Goal: Task Accomplishment & Management: Use online tool/utility

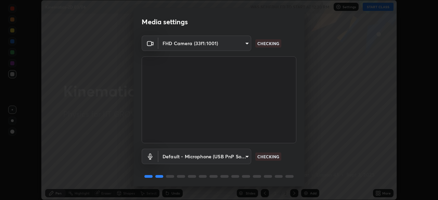
scroll to position [24, 0]
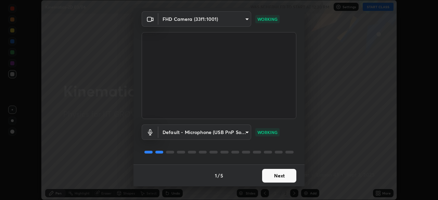
click at [287, 174] on button "Next" at bounding box center [279, 176] width 34 height 14
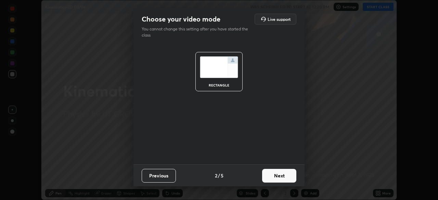
click at [287, 177] on button "Next" at bounding box center [279, 176] width 34 height 14
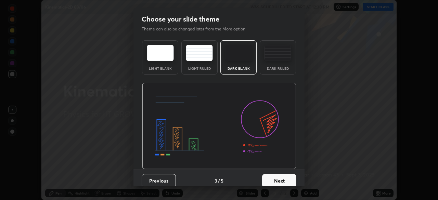
click at [287, 177] on button "Next" at bounding box center [279, 181] width 34 height 14
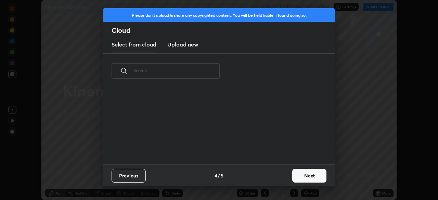
scroll to position [76, 220]
click at [306, 178] on button "Next" at bounding box center [309, 176] width 34 height 14
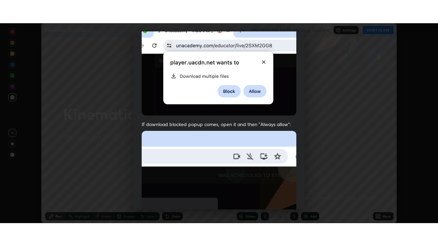
scroll to position [164, 0]
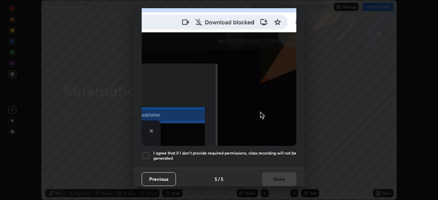
click at [286, 151] on h5 "I agree that if I don't provide required permissions, class recording will not …" at bounding box center [224, 156] width 143 height 11
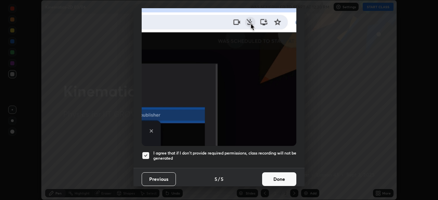
click at [285, 175] on button "Done" at bounding box center [279, 179] width 34 height 14
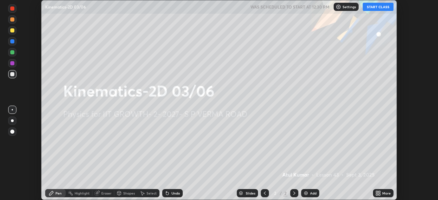
click at [372, 7] on button "START CLASS" at bounding box center [378, 7] width 31 height 8
click at [379, 192] on icon at bounding box center [379, 192] width 2 height 2
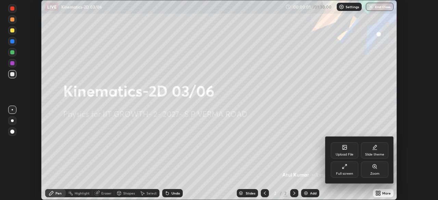
click at [350, 167] on div "Full screen" at bounding box center [344, 169] width 27 height 16
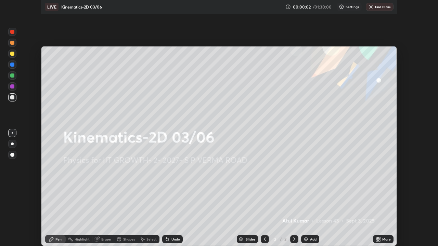
scroll to position [246, 438]
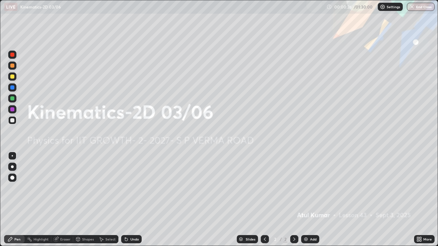
click at [307, 200] on div "Add" at bounding box center [310, 239] width 18 height 8
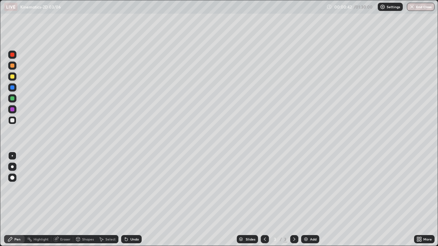
click at [13, 75] on div at bounding box center [12, 77] width 4 height 4
click at [305, 200] on img at bounding box center [305, 239] width 5 height 5
click at [89, 200] on div "Shapes" at bounding box center [88, 239] width 12 height 3
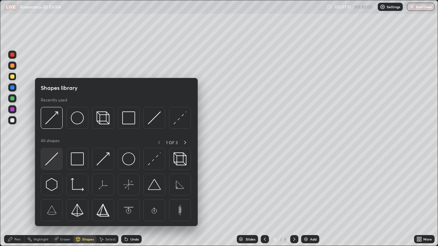
click at [57, 160] on img at bounding box center [51, 159] width 13 height 13
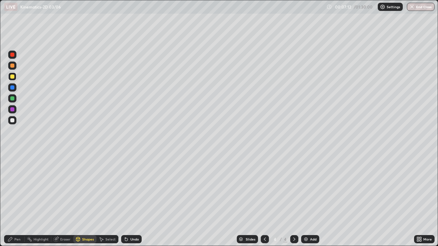
click at [15, 119] on div at bounding box center [12, 120] width 8 height 8
click at [92, 200] on div "Shapes" at bounding box center [84, 239] width 23 height 8
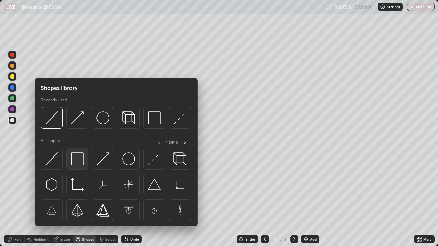
click at [81, 157] on img at bounding box center [77, 159] width 13 height 13
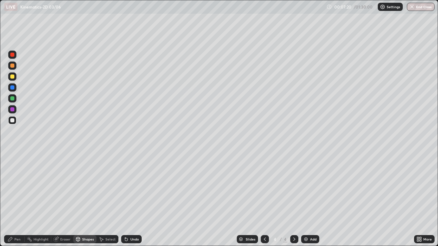
click at [86, 200] on div "Shapes" at bounding box center [84, 239] width 23 height 8
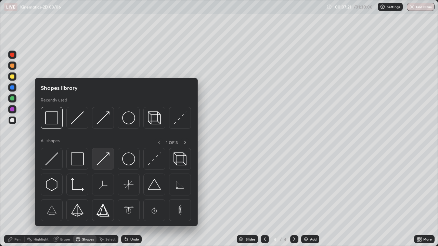
click at [105, 158] on img at bounding box center [102, 159] width 13 height 13
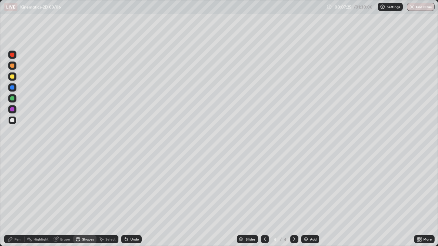
click at [20, 200] on div "Pen" at bounding box center [17, 239] width 6 height 3
click at [83, 200] on div "Shapes" at bounding box center [84, 239] width 23 height 8
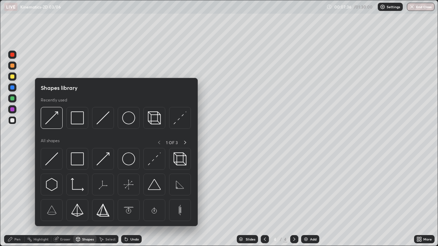
click at [21, 200] on div "Pen" at bounding box center [14, 239] width 21 height 8
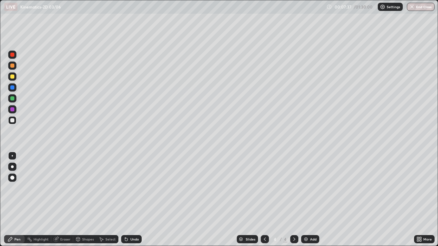
click at [12, 76] on div at bounding box center [12, 77] width 4 height 4
click at [87, 200] on div "Shapes" at bounding box center [84, 239] width 23 height 8
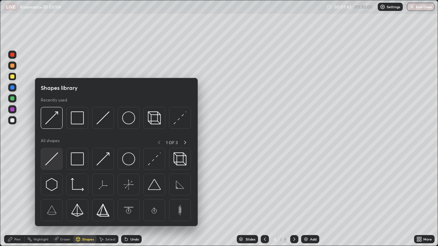
click at [56, 158] on img at bounding box center [51, 159] width 13 height 13
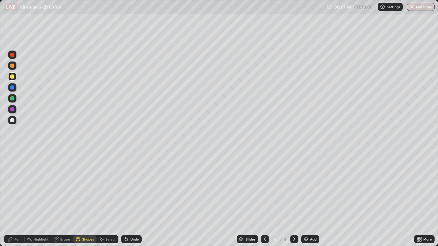
click at [16, 98] on div at bounding box center [12, 98] width 8 height 8
click at [82, 200] on div "Shapes" at bounding box center [88, 239] width 12 height 3
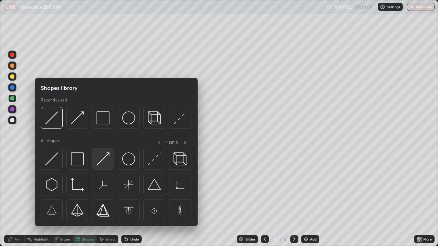
click at [104, 158] on img at bounding box center [102, 159] width 13 height 13
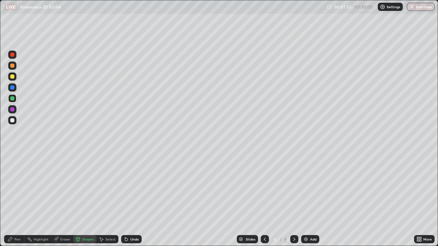
click at [14, 120] on div at bounding box center [12, 120] width 4 height 4
click at [12, 77] on div at bounding box center [12, 77] width 4 height 4
click at [12, 76] on div at bounding box center [12, 77] width 4 height 4
click at [20, 200] on div "Pen" at bounding box center [14, 239] width 21 height 8
click at [131, 200] on div "Undo" at bounding box center [131, 239] width 21 height 8
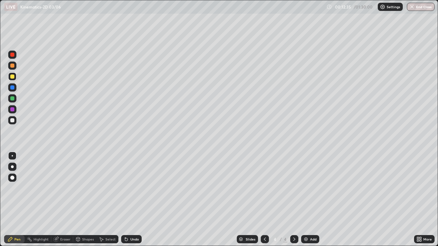
click at [131, 200] on div "Undo" at bounding box center [134, 239] width 9 height 3
click at [132, 200] on div "Undo" at bounding box center [134, 239] width 9 height 3
click at [16, 108] on div at bounding box center [12, 109] width 8 height 8
click at [264, 200] on icon at bounding box center [264, 239] width 5 height 5
click at [294, 200] on icon at bounding box center [294, 239] width 5 height 5
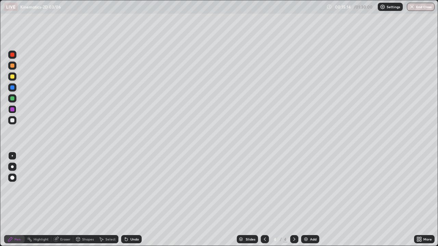
click at [308, 200] on img at bounding box center [305, 239] width 5 height 5
click at [85, 200] on div "Shapes" at bounding box center [88, 239] width 12 height 3
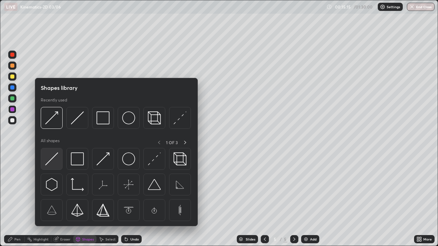
click at [58, 158] on img at bounding box center [51, 159] width 13 height 13
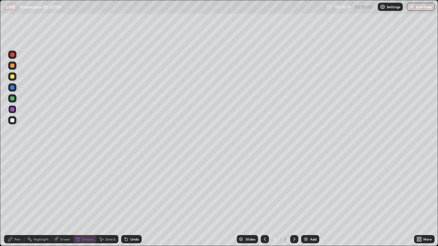
click at [19, 200] on div "Pen" at bounding box center [14, 239] width 21 height 8
click at [14, 76] on div at bounding box center [12, 77] width 4 height 4
click at [90, 200] on div "Shapes" at bounding box center [84, 239] width 23 height 8
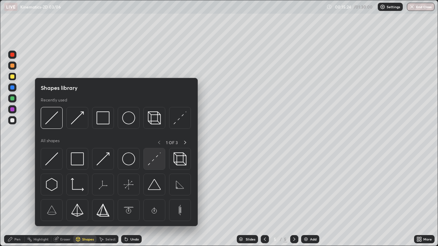
click at [155, 161] on img at bounding box center [154, 159] width 13 height 13
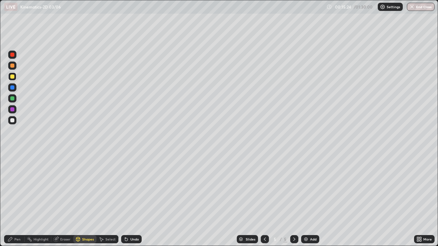
click at [13, 99] on div at bounding box center [12, 98] width 4 height 4
click at [18, 200] on div "Pen" at bounding box center [14, 239] width 21 height 8
click at [59, 200] on div "Eraser" at bounding box center [62, 239] width 22 height 8
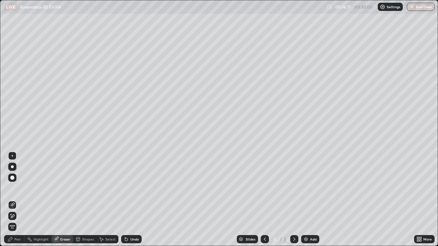
click at [12, 167] on div at bounding box center [12, 167] width 3 height 3
click at [83, 200] on div "Shapes" at bounding box center [88, 239] width 12 height 3
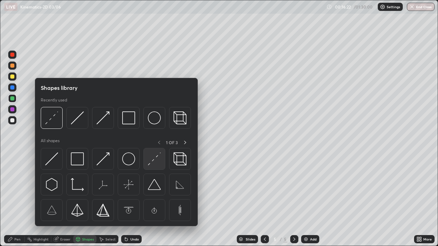
click at [152, 161] on img at bounding box center [154, 159] width 13 height 13
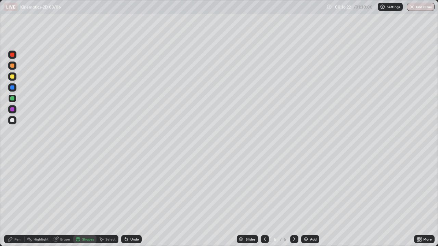
click at [11, 99] on div at bounding box center [12, 98] width 4 height 4
click at [14, 200] on div "Pen" at bounding box center [14, 239] width 21 height 8
click at [61, 200] on div "Eraser" at bounding box center [62, 239] width 22 height 8
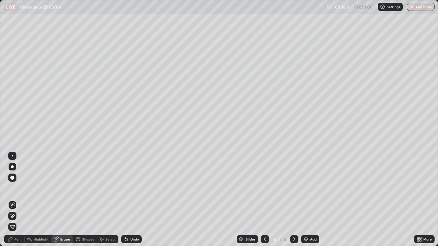
click at [14, 152] on div at bounding box center [12, 156] width 8 height 8
click at [19, 200] on div "Pen" at bounding box center [17, 239] width 6 height 3
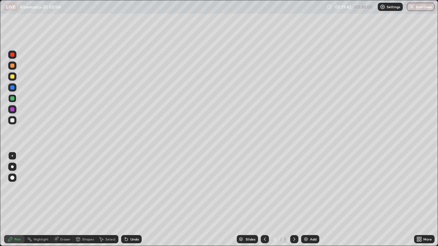
click at [11, 75] on div at bounding box center [12, 77] width 4 height 4
click at [308, 200] on div "Add" at bounding box center [310, 239] width 18 height 8
click at [84, 200] on div "Shapes" at bounding box center [88, 239] width 12 height 3
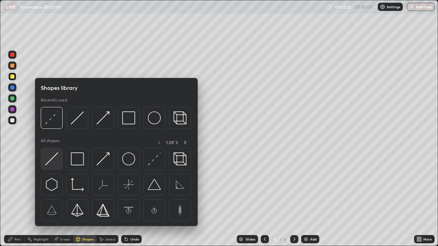
click at [57, 155] on img at bounding box center [51, 159] width 13 height 13
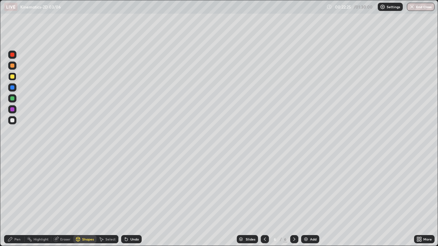
click at [14, 120] on div at bounding box center [12, 120] width 4 height 4
click at [81, 200] on div "Shapes" at bounding box center [84, 239] width 23 height 8
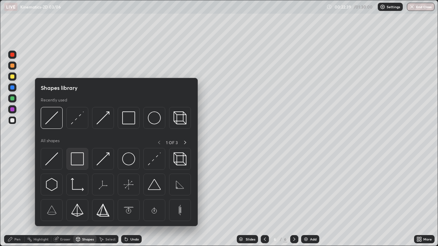
click at [76, 160] on img at bounding box center [77, 159] width 13 height 13
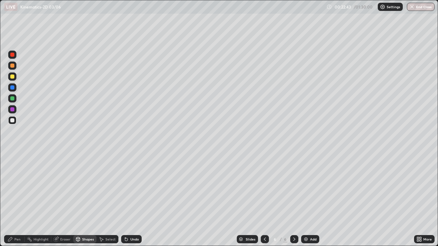
click at [85, 200] on div "Shapes" at bounding box center [88, 239] width 12 height 3
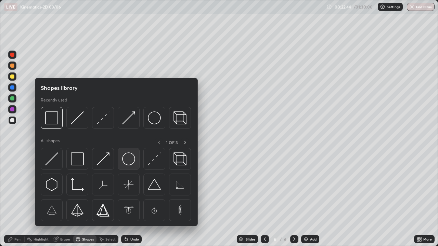
click at [123, 157] on img at bounding box center [128, 159] width 13 height 13
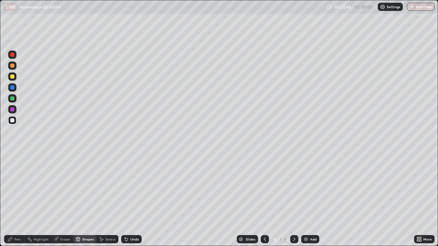
click at [15, 75] on div at bounding box center [12, 77] width 8 height 8
click at [85, 200] on div "Shapes" at bounding box center [84, 239] width 23 height 8
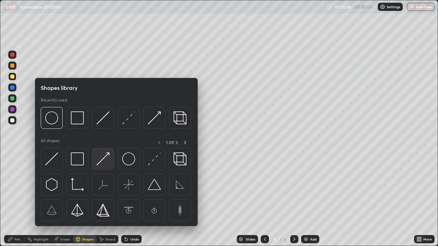
click at [108, 156] on img at bounding box center [102, 159] width 13 height 13
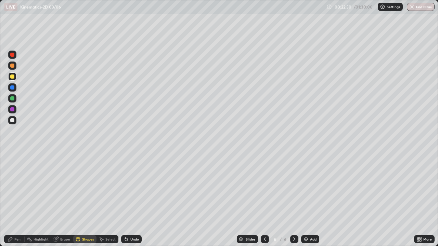
click at [19, 200] on div "Pen" at bounding box center [17, 239] width 6 height 3
click at [78, 200] on icon at bounding box center [78, 238] width 4 height 1
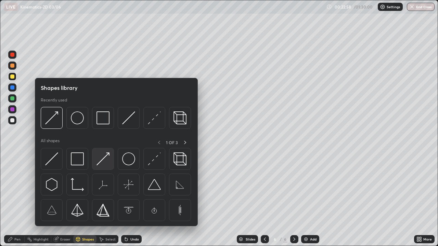
click at [103, 162] on img at bounding box center [102, 159] width 13 height 13
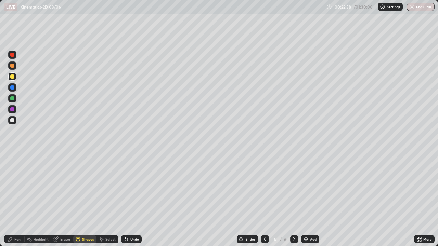
click at [15, 120] on div at bounding box center [12, 120] width 8 height 8
click at [16, 200] on div "Pen" at bounding box center [17, 239] width 6 height 3
click at [16, 96] on div at bounding box center [12, 98] width 8 height 8
click at [18, 200] on div "Pen" at bounding box center [14, 239] width 21 height 8
click at [89, 200] on div "Shapes" at bounding box center [88, 239] width 12 height 3
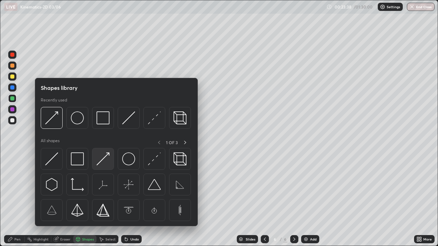
click at [106, 159] on img at bounding box center [102, 159] width 13 height 13
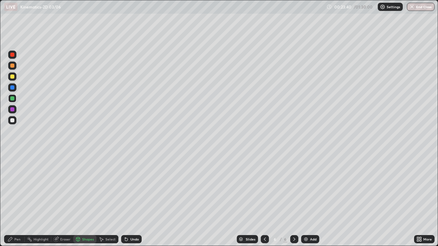
click at [18, 200] on div "Pen" at bounding box center [14, 239] width 21 height 8
click at [13, 76] on div at bounding box center [12, 77] width 4 height 4
click at [133, 200] on div "Undo" at bounding box center [134, 239] width 9 height 3
click at [87, 200] on div "Shapes" at bounding box center [88, 239] width 12 height 3
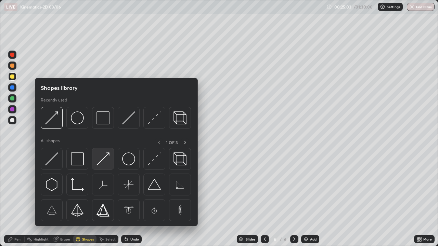
click at [104, 160] on img at bounding box center [102, 159] width 13 height 13
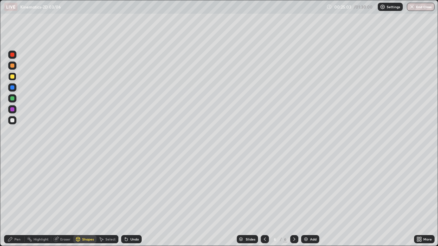
click at [16, 77] on div at bounding box center [12, 77] width 8 height 8
click at [128, 200] on div "Undo" at bounding box center [131, 239] width 21 height 8
click at [18, 200] on div "Pen" at bounding box center [14, 239] width 21 height 8
click at [88, 200] on div "Shapes" at bounding box center [88, 239] width 12 height 3
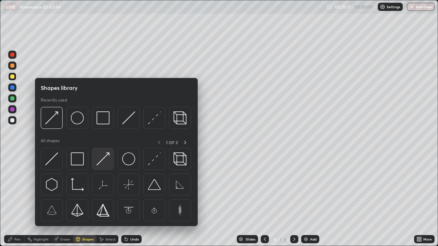
click at [99, 156] on img at bounding box center [102, 159] width 13 height 13
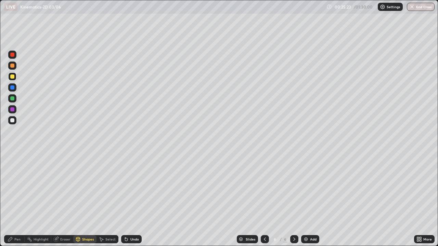
click at [16, 200] on div "Pen" at bounding box center [17, 239] width 6 height 3
click at [13, 77] on div at bounding box center [12, 77] width 4 height 4
click at [134, 200] on div "Undo" at bounding box center [134, 239] width 9 height 3
click at [135, 200] on div "Undo" at bounding box center [134, 239] width 9 height 3
click at [136, 200] on div "Undo" at bounding box center [134, 239] width 9 height 3
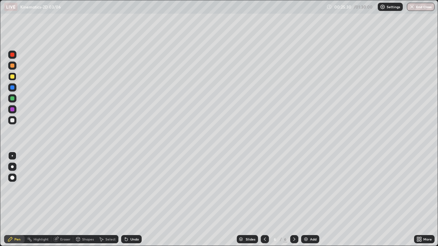
click at [136, 200] on div "Undo" at bounding box center [134, 239] width 9 height 3
click at [136, 200] on div "Undo" at bounding box center [131, 239] width 21 height 8
click at [135, 200] on div "Undo" at bounding box center [131, 239] width 21 height 8
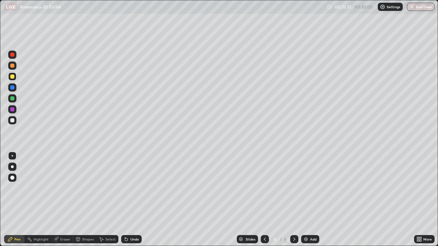
click at [135, 200] on div "Undo" at bounding box center [131, 239] width 21 height 8
click at [134, 200] on div "Undo" at bounding box center [129, 240] width 23 height 14
click at [133, 200] on div "Undo" at bounding box center [129, 240] width 23 height 14
click at [132, 200] on div "Undo" at bounding box center [129, 240] width 23 height 14
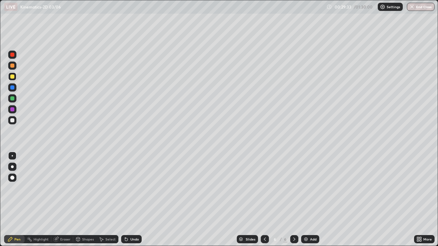
click at [307, 200] on img at bounding box center [305, 239] width 5 height 5
click at [264, 200] on icon at bounding box center [264, 239] width 5 height 5
click at [293, 200] on icon at bounding box center [294, 239] width 5 height 5
click at [130, 200] on div "Undo" at bounding box center [131, 239] width 21 height 8
click at [264, 200] on icon at bounding box center [264, 239] width 5 height 5
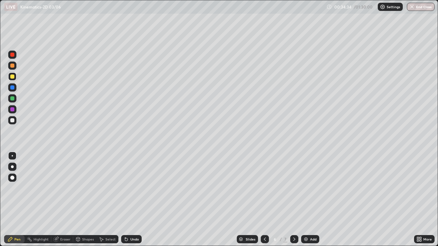
click at [294, 200] on div at bounding box center [294, 239] width 8 height 8
click at [309, 200] on div "Add" at bounding box center [310, 239] width 18 height 8
click at [82, 200] on div "Shapes" at bounding box center [84, 239] width 23 height 8
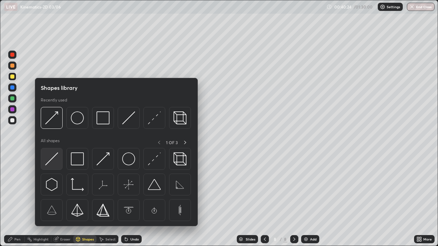
click at [56, 160] on img at bounding box center [51, 159] width 13 height 13
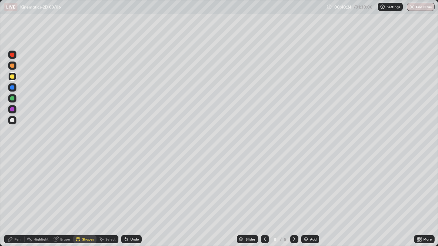
click at [13, 120] on div at bounding box center [12, 120] width 4 height 4
click at [81, 200] on div "Shapes" at bounding box center [84, 239] width 23 height 8
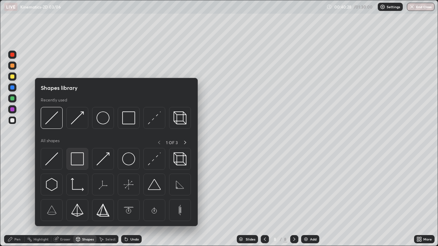
click at [77, 160] on img at bounding box center [77, 159] width 13 height 13
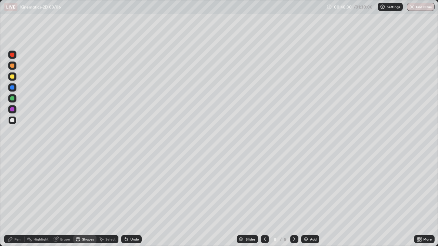
click at [79, 200] on icon at bounding box center [77, 239] width 5 height 5
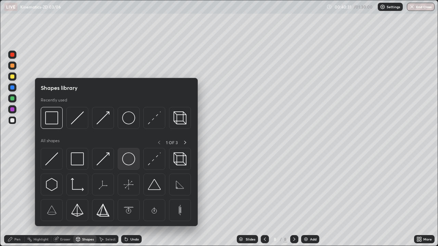
click at [124, 159] on img at bounding box center [128, 159] width 13 height 13
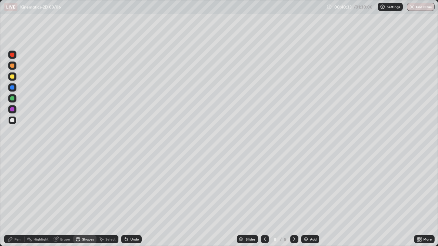
click at [81, 200] on div "Shapes" at bounding box center [84, 239] width 23 height 8
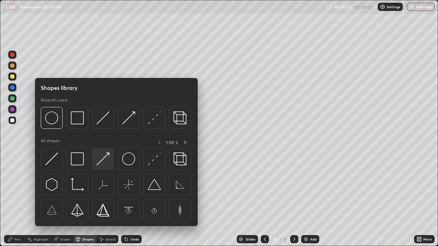
click at [104, 158] on img at bounding box center [102, 159] width 13 height 13
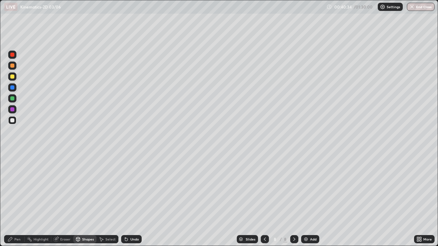
click at [13, 77] on div at bounding box center [12, 77] width 4 height 4
click at [15, 200] on div "Pen" at bounding box center [14, 239] width 21 height 8
click at [21, 200] on div "Pen" at bounding box center [14, 239] width 21 height 8
click at [12, 99] on div at bounding box center [12, 98] width 4 height 4
click at [17, 200] on div "Pen" at bounding box center [14, 239] width 21 height 8
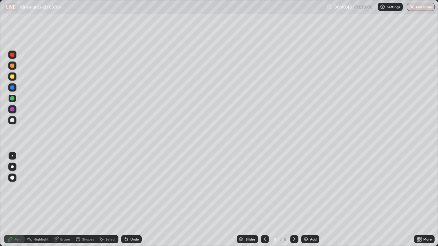
click at [15, 117] on div at bounding box center [12, 120] width 8 height 8
click at [133, 200] on div "Undo" at bounding box center [131, 239] width 21 height 8
click at [131, 200] on div "Undo" at bounding box center [134, 239] width 9 height 3
click at [130, 200] on div "Undo" at bounding box center [134, 239] width 9 height 3
click at [11, 75] on div at bounding box center [12, 77] width 4 height 4
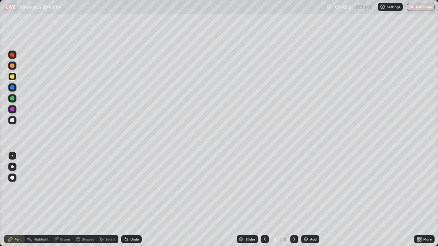
click at [131, 200] on div "Undo" at bounding box center [134, 239] width 9 height 3
click at [132, 200] on div "Undo" at bounding box center [134, 239] width 9 height 3
click at [131, 200] on div "Undo" at bounding box center [134, 239] width 9 height 3
click at [311, 200] on div "Add" at bounding box center [313, 239] width 7 height 3
click at [84, 200] on div "Shapes" at bounding box center [84, 239] width 23 height 8
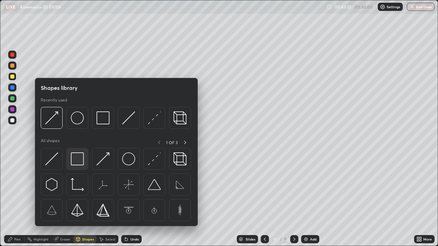
click at [78, 157] on img at bounding box center [77, 159] width 13 height 13
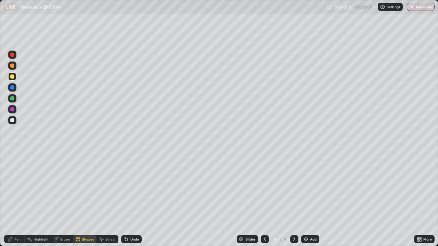
click at [15, 123] on div at bounding box center [12, 120] width 8 height 8
click at [17, 200] on div "Pen" at bounding box center [14, 239] width 21 height 8
click at [63, 200] on div "Eraser" at bounding box center [62, 239] width 22 height 8
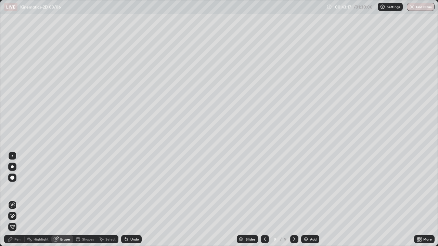
click at [14, 153] on div at bounding box center [12, 156] width 8 height 8
click at [89, 200] on div "Shapes" at bounding box center [88, 239] width 12 height 3
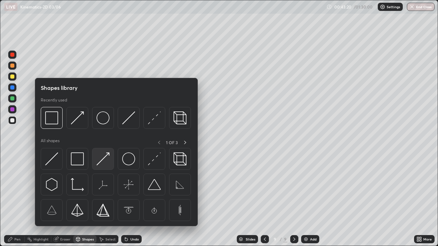
click at [103, 161] on img at bounding box center [102, 159] width 13 height 13
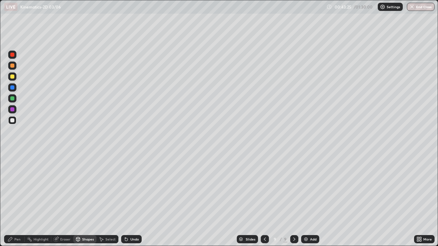
click at [15, 200] on div "Pen" at bounding box center [17, 239] width 6 height 3
click at [17, 200] on div "Pen" at bounding box center [17, 239] width 6 height 3
click at [13, 76] on div at bounding box center [12, 77] width 4 height 4
click at [13, 99] on div at bounding box center [12, 98] width 4 height 4
click at [80, 200] on icon at bounding box center [77, 239] width 5 height 5
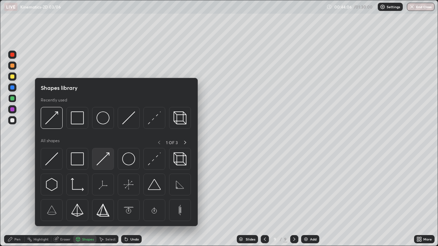
click at [104, 157] on img at bounding box center [102, 159] width 13 height 13
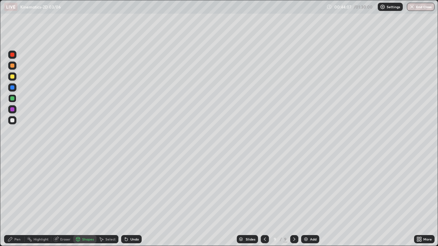
click at [12, 98] on div at bounding box center [12, 98] width 4 height 4
click at [17, 200] on div "Pen" at bounding box center [14, 239] width 21 height 8
click at [12, 120] on div at bounding box center [12, 120] width 4 height 4
click at [305, 200] on img at bounding box center [305, 239] width 5 height 5
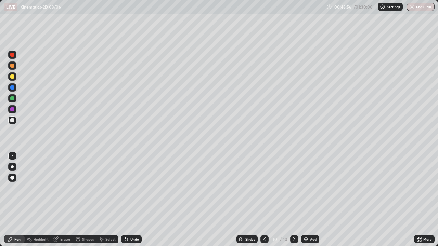
click at [81, 200] on div "Shapes" at bounding box center [84, 239] width 23 height 8
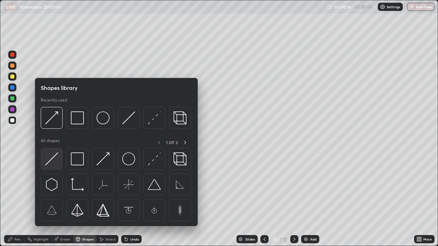
click at [54, 161] on img at bounding box center [51, 159] width 13 height 13
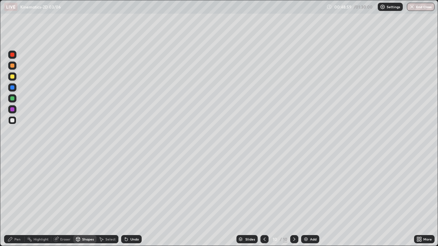
click at [83, 200] on div "Shapes" at bounding box center [88, 239] width 12 height 3
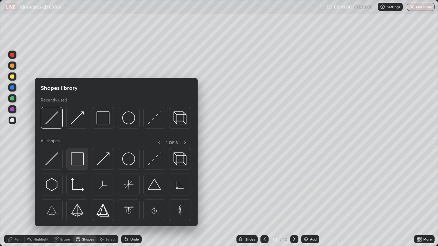
click at [76, 159] on img at bounding box center [77, 159] width 13 height 13
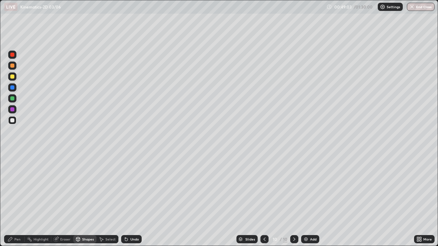
click at [85, 200] on div "Shapes" at bounding box center [84, 239] width 23 height 8
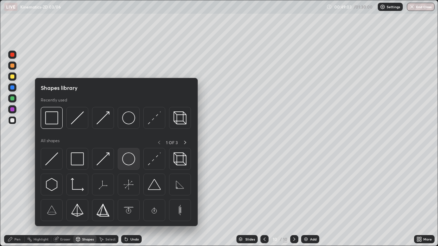
click at [127, 160] on img at bounding box center [128, 159] width 13 height 13
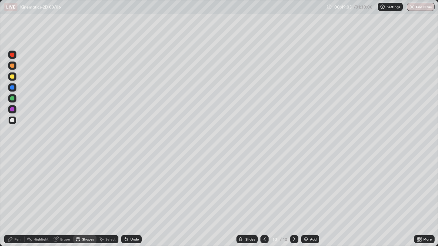
click at [85, 200] on div "Shapes" at bounding box center [88, 239] width 12 height 3
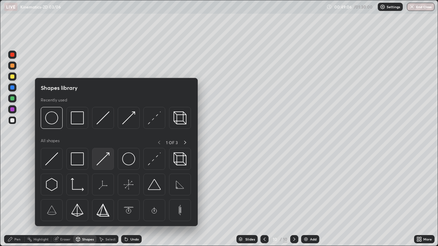
click at [101, 158] on img at bounding box center [102, 159] width 13 height 13
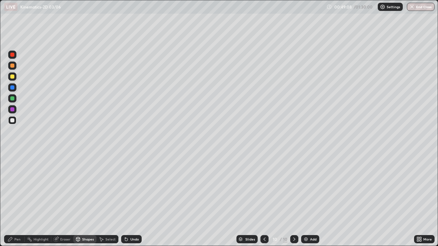
click at [18, 200] on div "Pen" at bounding box center [14, 239] width 21 height 8
click at [90, 200] on div "Shapes" at bounding box center [88, 239] width 12 height 3
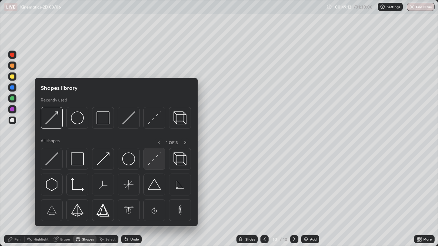
click at [149, 161] on img at bounding box center [154, 159] width 13 height 13
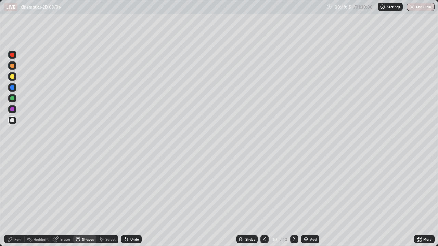
click at [17, 200] on div "Pen" at bounding box center [17, 239] width 6 height 3
click at [12, 77] on div at bounding box center [12, 77] width 4 height 4
click at [85, 200] on div "Shapes" at bounding box center [84, 239] width 23 height 8
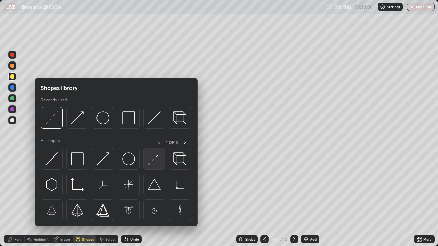
click at [150, 164] on img at bounding box center [154, 159] width 13 height 13
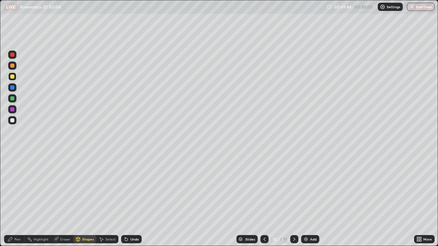
click at [129, 200] on div "Undo" at bounding box center [131, 239] width 21 height 8
click at [13, 99] on div at bounding box center [12, 98] width 4 height 4
click at [15, 200] on div "Pen" at bounding box center [14, 239] width 21 height 8
click at [129, 200] on div "Undo" at bounding box center [131, 239] width 21 height 8
click at [128, 200] on div "Undo" at bounding box center [131, 239] width 21 height 8
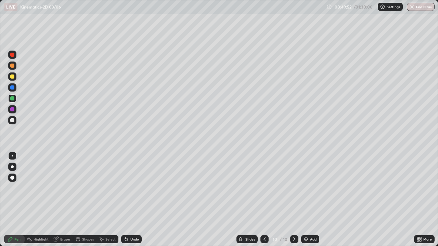
click at [125, 200] on icon at bounding box center [125, 238] width 1 height 1
click at [13, 76] on div at bounding box center [12, 77] width 4 height 4
click at [78, 200] on icon at bounding box center [78, 238] width 4 height 1
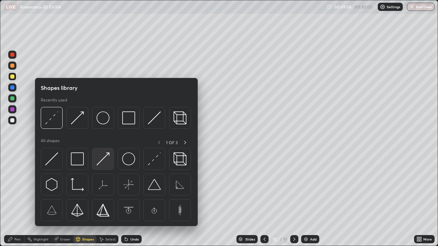
click at [100, 159] on img at bounding box center [102, 159] width 13 height 13
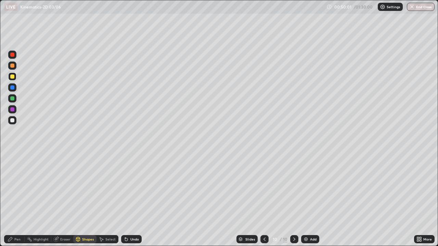
click at [17, 200] on div "Pen" at bounding box center [14, 239] width 21 height 8
click at [134, 200] on div "Undo" at bounding box center [134, 239] width 9 height 3
click at [133, 200] on div "Undo" at bounding box center [134, 239] width 9 height 3
click at [303, 200] on img at bounding box center [305, 239] width 5 height 5
click at [13, 65] on div at bounding box center [12, 66] width 4 height 4
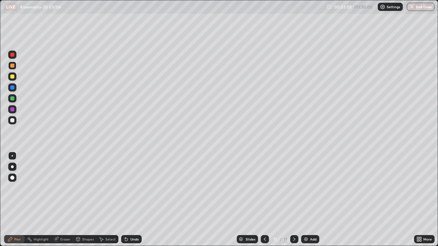
click at [83, 200] on div "Shapes" at bounding box center [88, 239] width 12 height 3
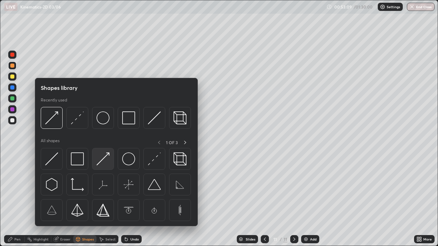
click at [104, 161] on img at bounding box center [102, 159] width 13 height 13
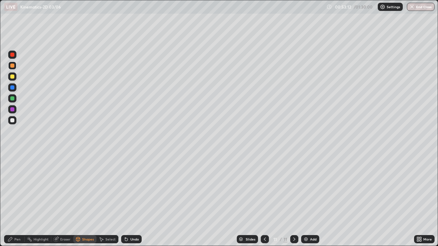
click at [21, 200] on div "Pen" at bounding box center [14, 239] width 21 height 8
click at [81, 200] on div "Shapes" at bounding box center [84, 239] width 23 height 8
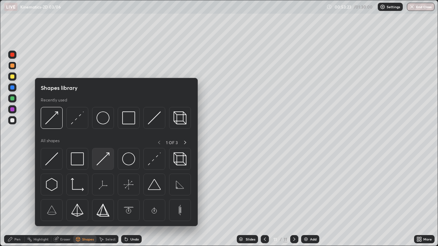
click at [105, 158] on img at bounding box center [102, 159] width 13 height 13
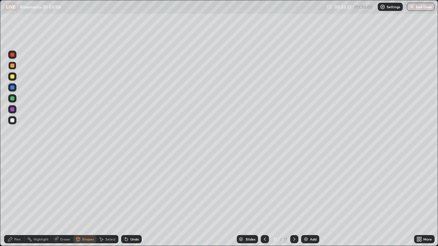
click at [13, 99] on div at bounding box center [12, 98] width 4 height 4
click at [14, 200] on div "Pen" at bounding box center [14, 239] width 21 height 8
click at [264, 200] on icon at bounding box center [264, 239] width 5 height 5
click at [294, 200] on icon at bounding box center [294, 239] width 5 height 5
click at [92, 200] on div "Shapes" at bounding box center [84, 239] width 23 height 8
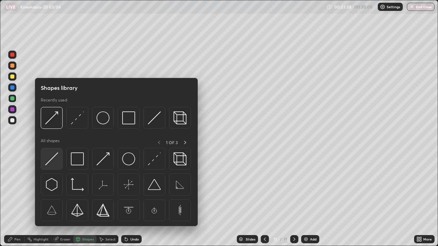
click at [61, 159] on div at bounding box center [52, 159] width 22 height 22
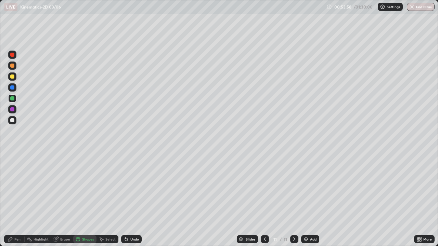
click at [15, 120] on div at bounding box center [12, 120] width 8 height 8
click at [17, 200] on div "Pen" at bounding box center [14, 239] width 21 height 8
click at [15, 75] on div at bounding box center [12, 77] width 8 height 8
click at [13, 66] on div at bounding box center [12, 66] width 4 height 4
click at [264, 200] on icon at bounding box center [264, 239] width 5 height 5
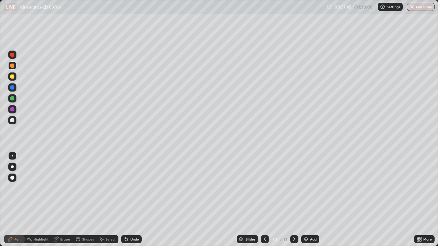
click at [295, 200] on icon at bounding box center [294, 239] width 5 height 5
click at [266, 200] on icon at bounding box center [264, 239] width 5 height 5
click at [294, 200] on icon at bounding box center [294, 239] width 5 height 5
click at [306, 200] on img at bounding box center [305, 239] width 5 height 5
click at [263, 200] on icon at bounding box center [264, 239] width 5 height 5
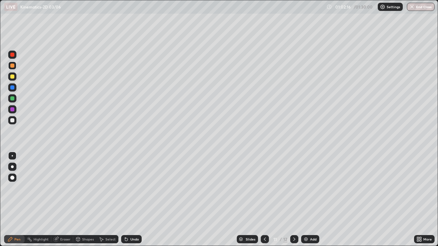
click at [294, 200] on icon at bounding box center [294, 239] width 5 height 5
click at [82, 200] on div "Shapes" at bounding box center [88, 239] width 12 height 3
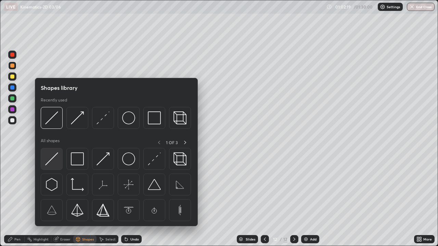
click at [55, 161] on img at bounding box center [51, 159] width 13 height 13
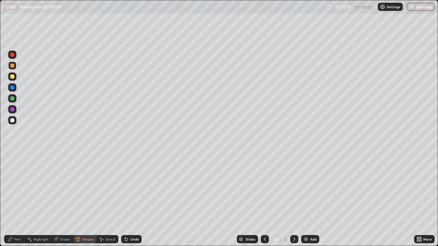
click at [13, 120] on div at bounding box center [12, 120] width 4 height 4
click at [80, 200] on div "Shapes" at bounding box center [84, 239] width 23 height 8
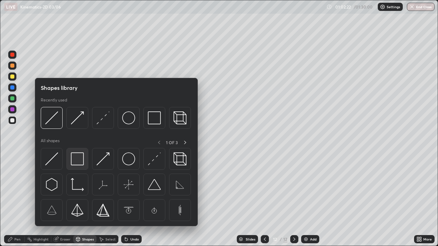
click at [77, 161] on img at bounding box center [77, 159] width 13 height 13
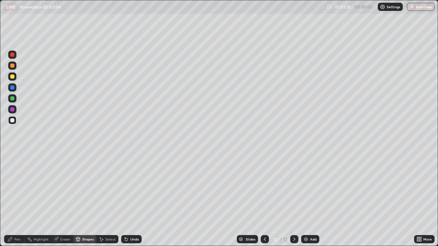
click at [82, 200] on div "Shapes" at bounding box center [88, 239] width 12 height 3
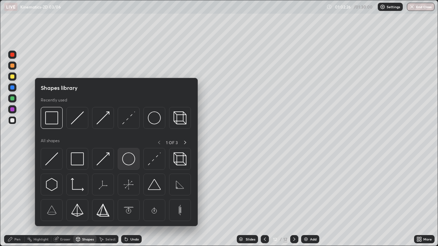
click at [126, 160] on img at bounding box center [128, 159] width 13 height 13
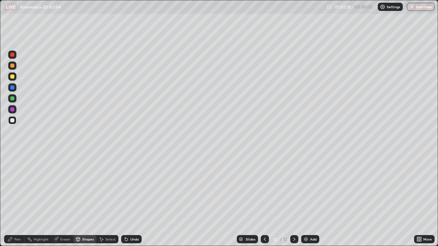
click at [86, 200] on div "Shapes" at bounding box center [88, 239] width 12 height 3
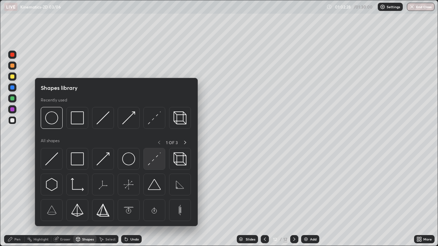
click at [150, 162] on img at bounding box center [154, 159] width 13 height 13
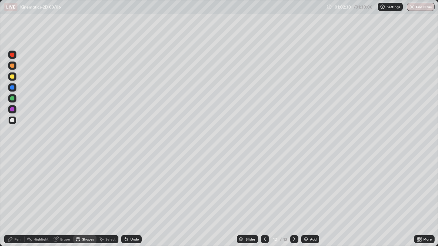
click at [129, 200] on div "Undo" at bounding box center [131, 239] width 21 height 8
click at [87, 200] on div "Shapes" at bounding box center [88, 239] width 12 height 3
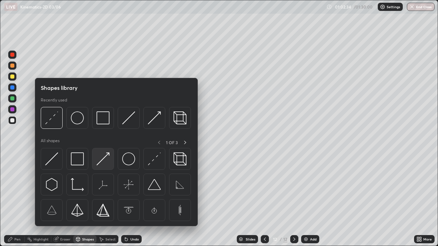
click at [104, 157] on img at bounding box center [102, 159] width 13 height 13
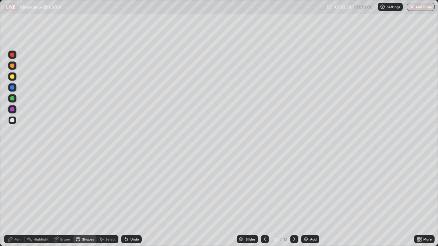
click at [16, 74] on div at bounding box center [12, 77] width 8 height 8
click at [20, 200] on div "Pen" at bounding box center [17, 239] width 6 height 3
click at [17, 200] on div "Pen" at bounding box center [14, 239] width 21 height 8
click at [14, 100] on div at bounding box center [12, 98] width 4 height 4
click at [77, 200] on icon at bounding box center [78, 238] width 4 height 1
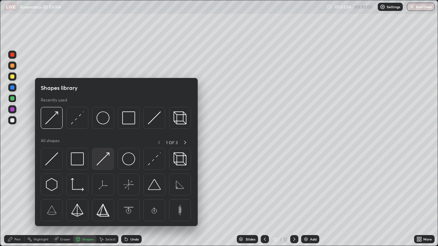
click at [102, 161] on img at bounding box center [102, 159] width 13 height 13
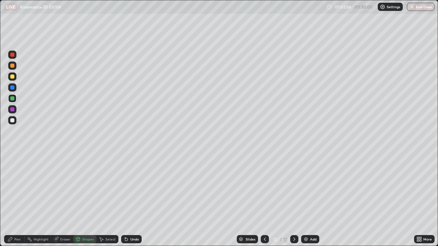
click at [13, 66] on div at bounding box center [12, 66] width 4 height 4
click at [12, 200] on icon at bounding box center [10, 239] width 5 height 5
click at [90, 200] on div "Shapes" at bounding box center [88, 239] width 12 height 3
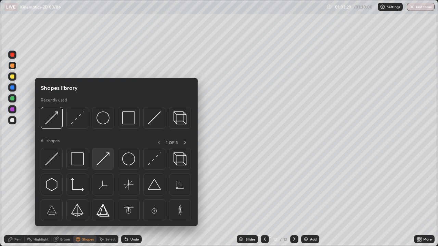
click at [98, 161] on img at bounding box center [102, 159] width 13 height 13
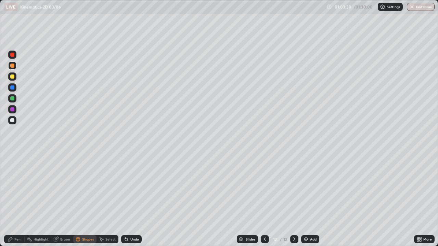
click at [15, 119] on div at bounding box center [12, 120] width 8 height 8
click at [14, 200] on div "Pen" at bounding box center [17, 239] width 6 height 3
click at [87, 200] on div "Shapes" at bounding box center [88, 239] width 12 height 3
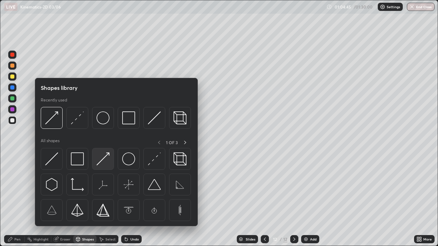
click at [102, 160] on img at bounding box center [102, 159] width 13 height 13
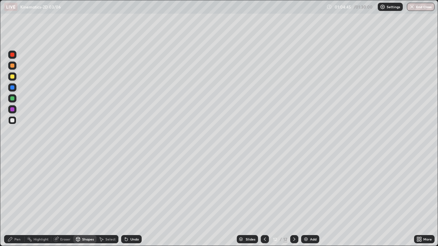
click at [15, 76] on div at bounding box center [12, 77] width 8 height 8
click at [88, 200] on div "Shapes" at bounding box center [88, 239] width 12 height 3
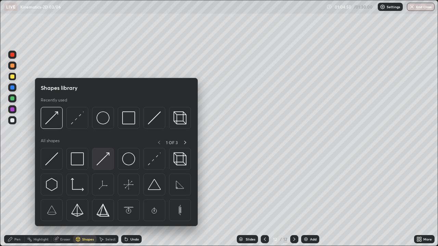
click at [104, 158] on img at bounding box center [102, 159] width 13 height 13
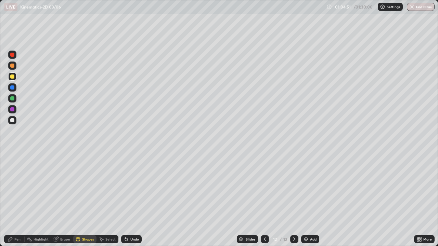
click at [13, 98] on div at bounding box center [12, 98] width 4 height 4
click at [18, 200] on div "Pen" at bounding box center [14, 239] width 21 height 8
click at [137, 200] on div "Undo" at bounding box center [131, 239] width 21 height 8
click at [308, 200] on img at bounding box center [305, 239] width 5 height 5
click at [11, 75] on div at bounding box center [12, 77] width 4 height 4
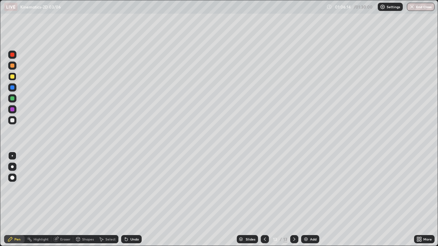
click at [264, 200] on icon at bounding box center [264, 239] width 5 height 5
click at [294, 200] on icon at bounding box center [294, 239] width 5 height 5
click at [305, 200] on img at bounding box center [305, 239] width 5 height 5
click at [85, 200] on div "Shapes" at bounding box center [88, 239] width 12 height 3
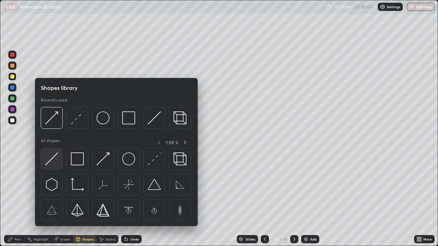
click at [56, 162] on img at bounding box center [51, 159] width 13 height 13
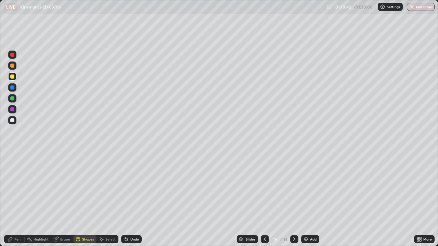
click at [16, 120] on div at bounding box center [12, 120] width 8 height 8
click at [83, 200] on div "Shapes" at bounding box center [84, 239] width 23 height 8
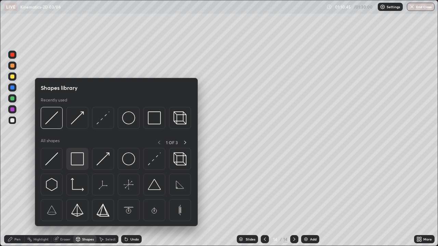
click at [80, 161] on img at bounding box center [77, 159] width 13 height 13
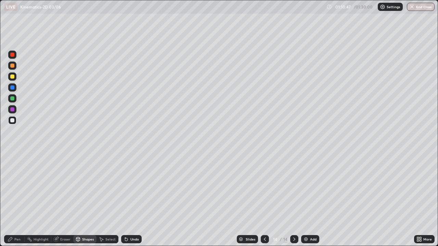
click at [89, 200] on div "Shapes" at bounding box center [84, 239] width 23 height 8
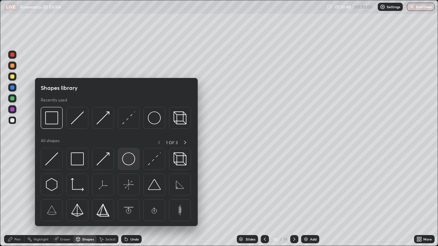
click at [125, 156] on img at bounding box center [128, 159] width 13 height 13
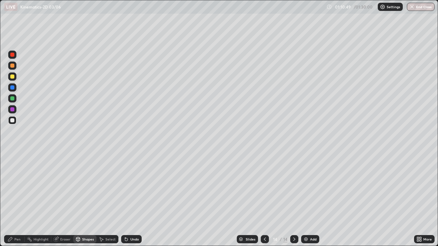
click at [84, 200] on div "Shapes" at bounding box center [88, 239] width 12 height 3
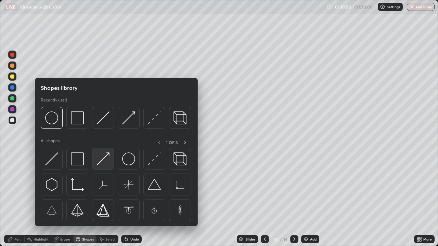
click at [107, 155] on img at bounding box center [102, 159] width 13 height 13
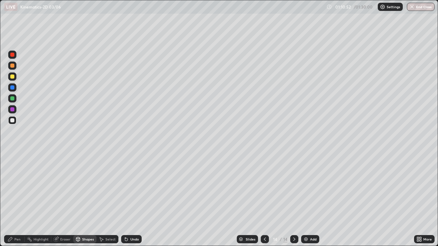
click at [20, 200] on div "Pen" at bounding box center [14, 239] width 21 height 8
click at [84, 200] on div "Shapes" at bounding box center [88, 239] width 12 height 3
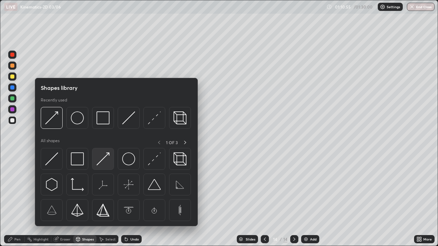
click at [102, 163] on img at bounding box center [102, 159] width 13 height 13
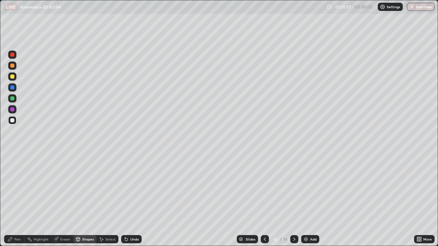
click at [22, 200] on div "Pen" at bounding box center [14, 239] width 21 height 8
click at [86, 200] on div "Shapes" at bounding box center [88, 239] width 12 height 3
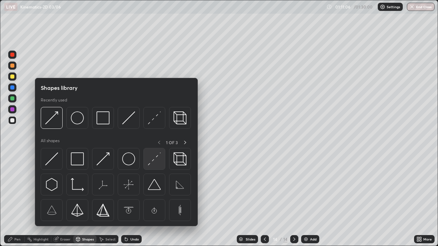
click at [153, 161] on img at bounding box center [154, 159] width 13 height 13
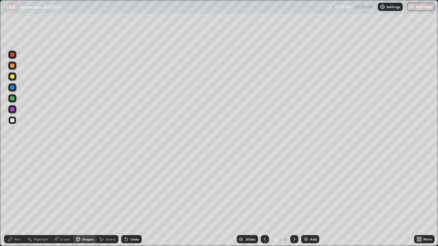
click at [22, 200] on div "Pen" at bounding box center [14, 239] width 21 height 8
click at [82, 200] on div "Shapes" at bounding box center [84, 239] width 23 height 8
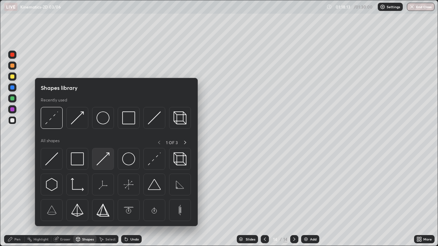
click at [100, 164] on img at bounding box center [102, 159] width 13 height 13
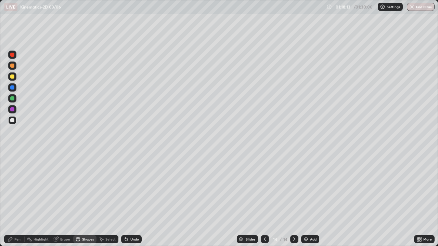
click at [14, 77] on div at bounding box center [12, 77] width 4 height 4
click at [14, 200] on div "Pen" at bounding box center [14, 239] width 21 height 8
click at [301, 200] on div "Add" at bounding box center [310, 239] width 18 height 8
click at [79, 200] on icon at bounding box center [78, 239] width 4 height 4
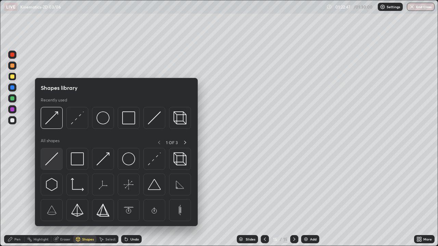
click at [55, 158] on img at bounding box center [51, 159] width 13 height 13
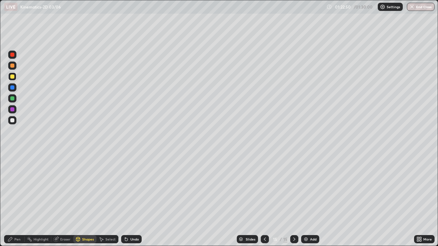
click at [83, 200] on div "Shapes" at bounding box center [88, 239] width 12 height 3
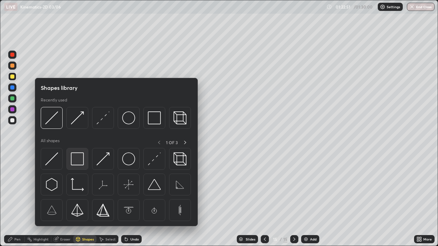
click at [75, 160] on img at bounding box center [77, 159] width 13 height 13
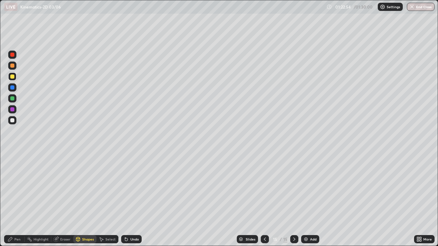
click at [81, 200] on div "Shapes" at bounding box center [84, 239] width 23 height 8
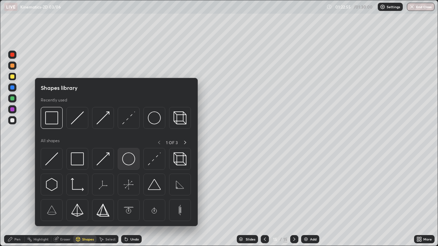
click at [125, 161] on img at bounding box center [128, 159] width 13 height 13
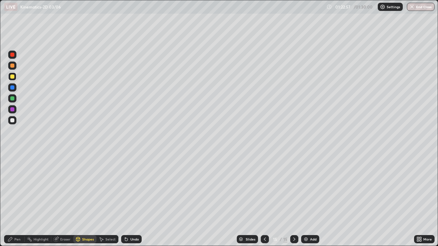
click at [80, 200] on div "Shapes" at bounding box center [84, 239] width 23 height 8
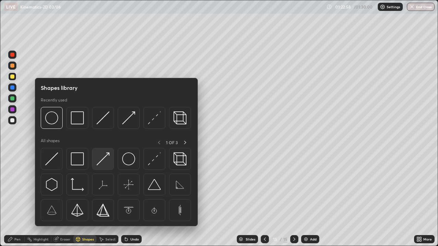
click at [103, 158] on img at bounding box center [102, 159] width 13 height 13
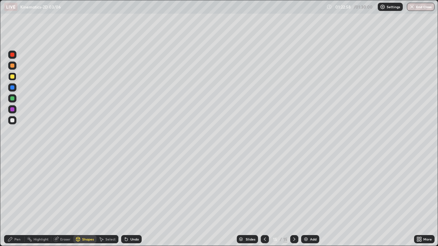
click at [15, 76] on div at bounding box center [12, 77] width 8 height 8
click at [16, 200] on div "Pen" at bounding box center [14, 239] width 21 height 8
click at [84, 200] on div "Shapes" at bounding box center [88, 239] width 12 height 3
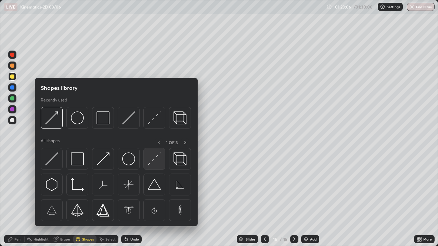
click at [154, 162] on img at bounding box center [154, 159] width 13 height 13
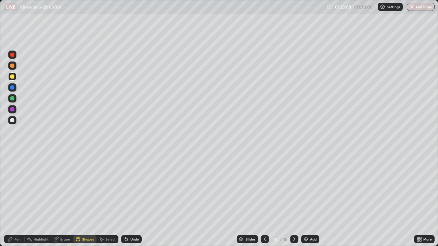
click at [19, 200] on div "Pen" at bounding box center [14, 239] width 21 height 8
click at [82, 200] on div "Shapes" at bounding box center [88, 239] width 12 height 3
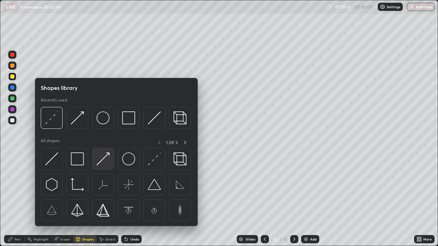
click at [101, 160] on img at bounding box center [102, 159] width 13 height 13
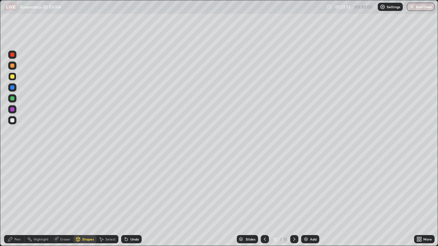
click at [15, 121] on div at bounding box center [12, 120] width 8 height 8
click at [15, 200] on div "Pen" at bounding box center [14, 239] width 21 height 8
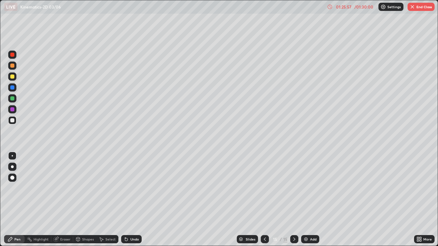
click at [426, 4] on button "End Class" at bounding box center [420, 7] width 27 height 8
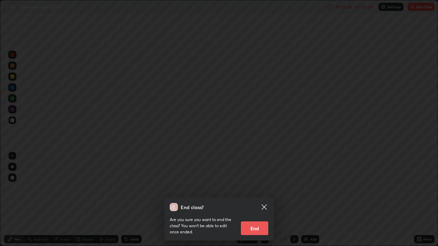
click at [253, 200] on button "End" at bounding box center [254, 229] width 27 height 14
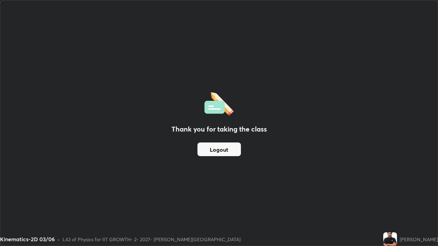
click at [211, 150] on button "Logout" at bounding box center [218, 150] width 43 height 14
